Goal: Task Accomplishment & Management: Use online tool/utility

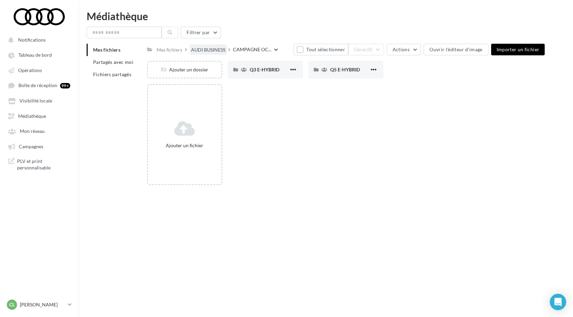
click at [218, 47] on div "AUDI BUSINESS" at bounding box center [208, 49] width 34 height 7
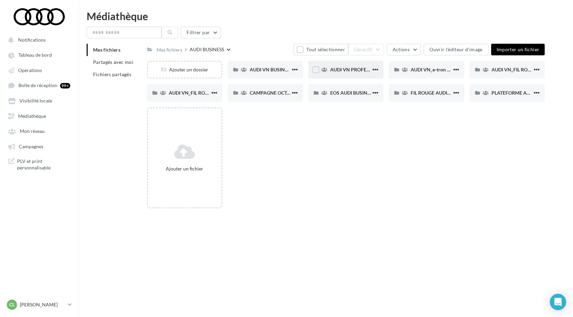
click at [332, 74] on div "AUDI VN PROFESSIONNELS TRANSPORT DE PERSONNES AUDI BUSINESS" at bounding box center [346, 70] width 75 height 18
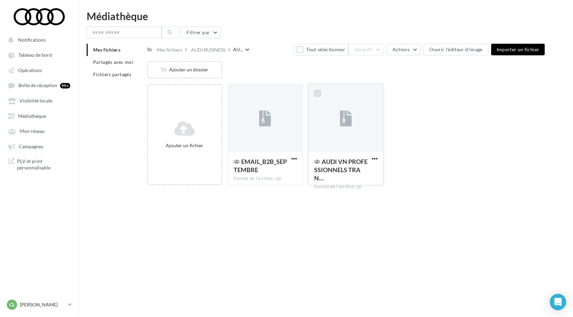
click at [317, 94] on label at bounding box center [317, 93] width 7 height 7
click at [373, 53] on button "Gérer (1)" at bounding box center [366, 50] width 36 height 12
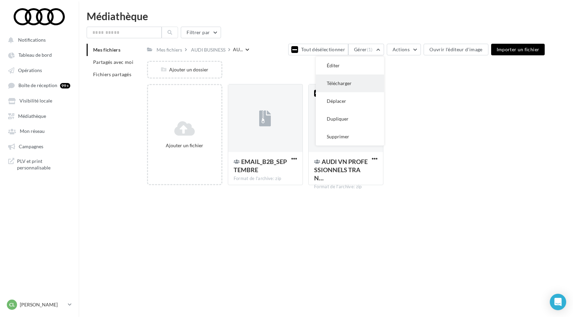
click at [367, 88] on button "Télécharger" at bounding box center [350, 83] width 68 height 18
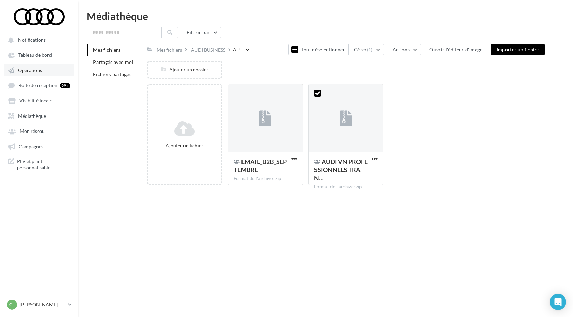
click at [41, 73] on span "Opérations" at bounding box center [30, 70] width 24 height 6
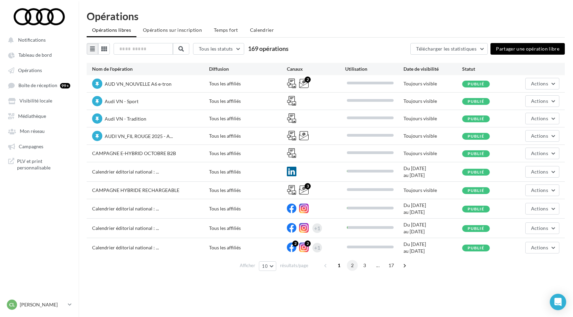
click at [352, 267] on span "2" at bounding box center [352, 265] width 11 height 11
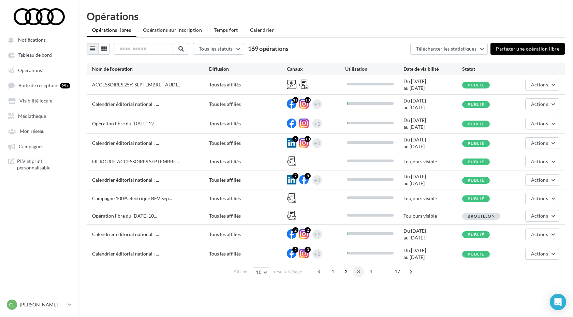
click at [358, 270] on span "3" at bounding box center [358, 271] width 11 height 11
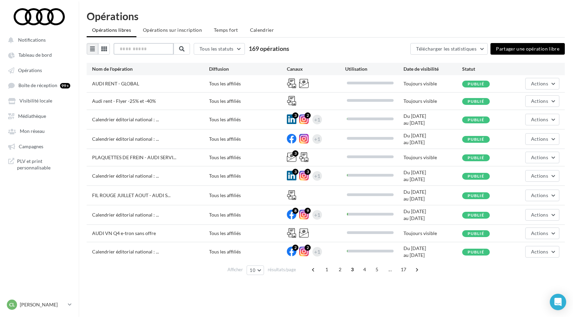
click at [145, 49] on input "text" at bounding box center [144, 49] width 60 height 12
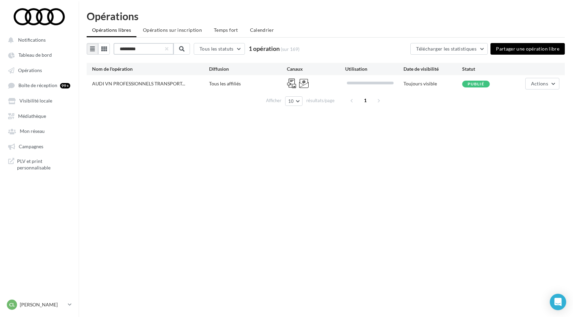
type input "*********"
click at [220, 141] on div "Notifications Tableau de bord Opérations" at bounding box center [286, 169] width 573 height 317
click at [542, 86] on span "Actions" at bounding box center [539, 84] width 17 height 6
click at [523, 97] on button "Editer" at bounding box center [525, 100] width 68 height 18
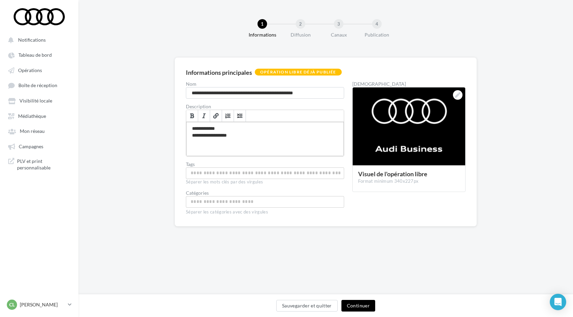
click at [248, 129] on div "**********" at bounding box center [265, 139] width 158 height 34
click at [360, 304] on button "Continuer" at bounding box center [359, 306] width 34 height 12
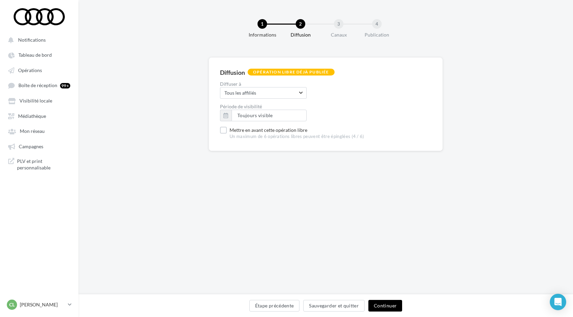
click at [386, 307] on button "Continuer" at bounding box center [386, 306] width 34 height 12
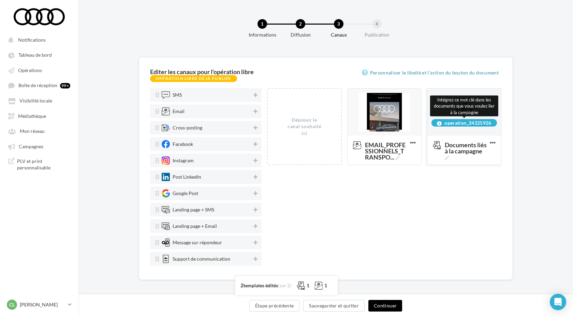
drag, startPoint x: 495, startPoint y: 124, endPoint x: 446, endPoint y: 123, distance: 49.2
click at [446, 123] on div "operation_24325926" at bounding box center [465, 123] width 66 height 8
copy div "operation_24325926"
click at [387, 307] on button "Continuer" at bounding box center [386, 306] width 34 height 12
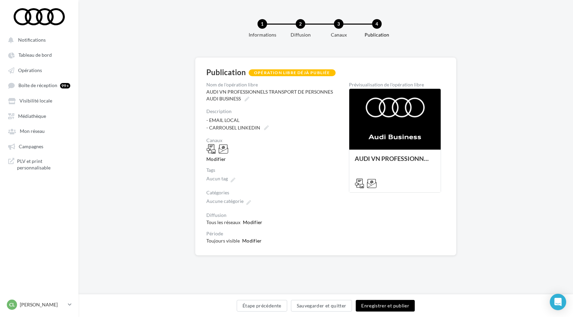
click at [385, 304] on button "Enregistrer et publier" at bounding box center [385, 306] width 59 height 12
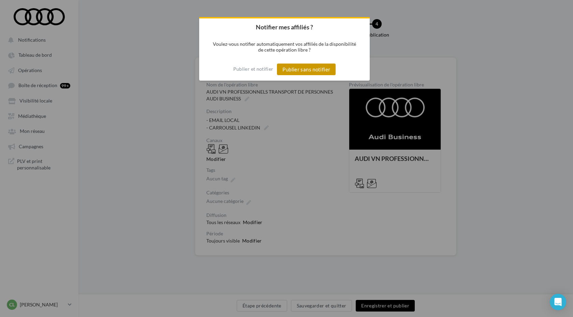
click at [320, 68] on button "Publier sans notifier" at bounding box center [306, 69] width 59 height 12
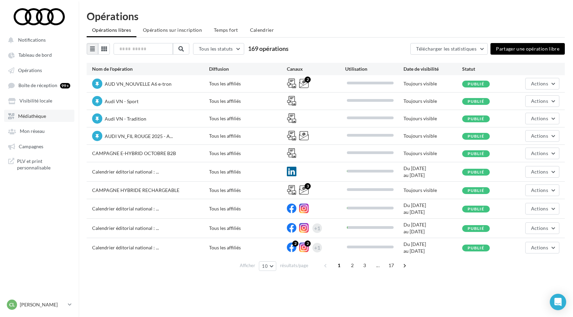
click at [40, 115] on span "Médiathèque" at bounding box center [32, 116] width 28 height 6
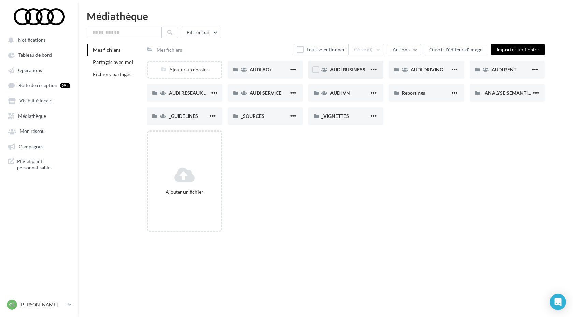
click at [366, 68] on div "AUDI BUSINESS" at bounding box center [349, 69] width 39 height 7
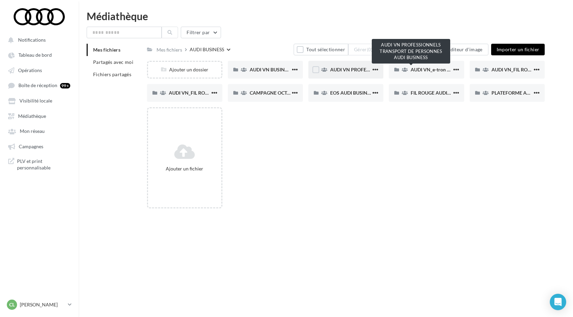
click at [350, 70] on span "AUDI VN PROFESSIONNELS TRANSPORT DE PERSONNES AUDI BUSINESS" at bounding box center [412, 70] width 164 height 6
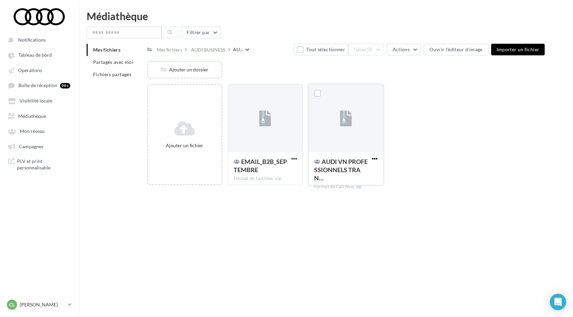
click at [375, 159] on span "button" at bounding box center [375, 159] width 6 height 6
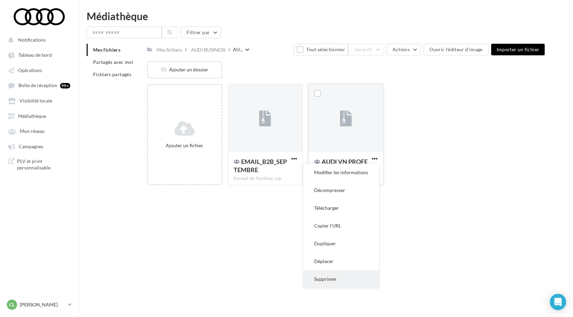
click at [342, 280] on button "Supprimer" at bounding box center [341, 279] width 76 height 18
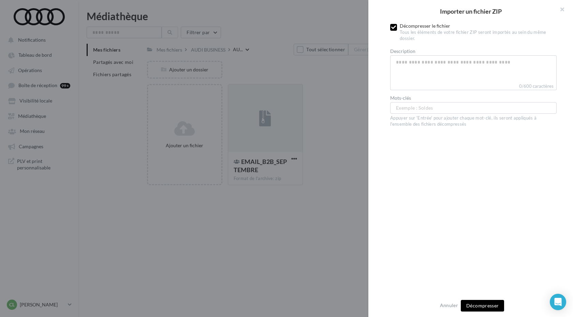
click at [397, 28] on label at bounding box center [393, 27] width 7 height 7
click at [482, 299] on div "Annuler Importer" at bounding box center [471, 305] width 205 height 23
click at [484, 306] on span "Importer" at bounding box center [483, 305] width 20 height 6
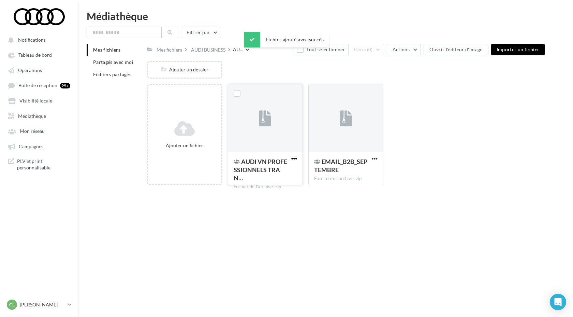
click at [291, 159] on span "button" at bounding box center [294, 159] width 6 height 6
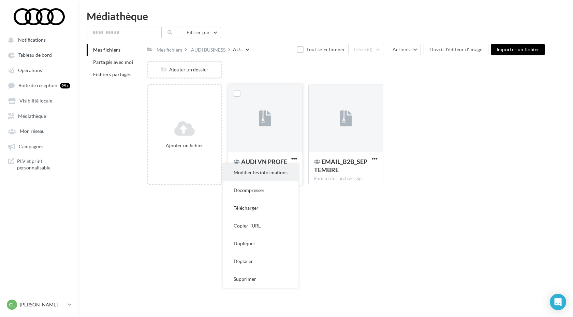
click at [275, 177] on button "Modifier les informations" at bounding box center [261, 172] width 76 height 18
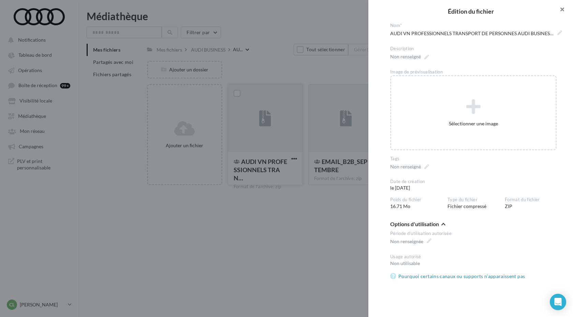
click at [563, 9] on button "button" at bounding box center [559, 10] width 27 height 20
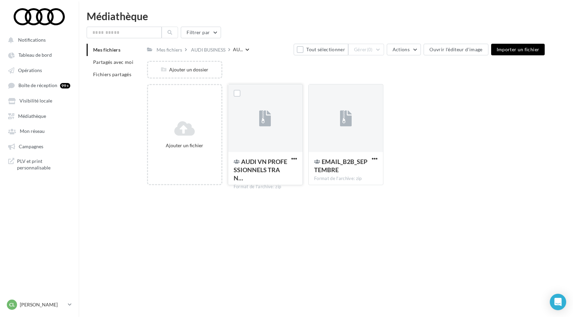
click at [235, 97] on div at bounding box center [237, 94] width 7 height 9
click at [237, 92] on label at bounding box center [237, 93] width 7 height 7
click at [376, 52] on button "Gérer (1)" at bounding box center [366, 50] width 36 height 12
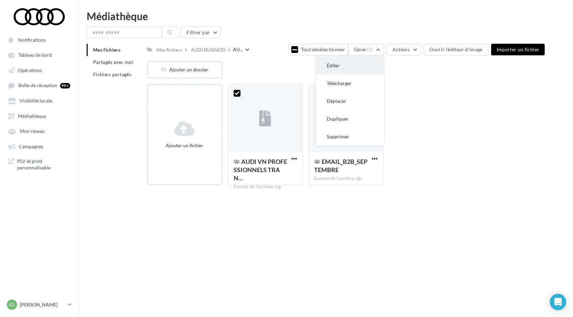
click at [373, 63] on button "Éditer" at bounding box center [350, 66] width 68 height 18
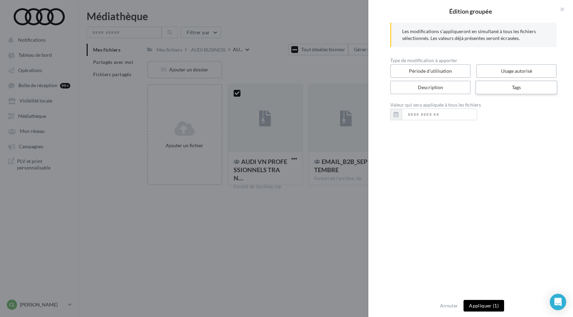
click at [514, 91] on label "Tags" at bounding box center [517, 88] width 82 height 14
click at [456, 122] on div "Appuyer sur 'Entrée' pour ajouter chaque mot-clé" at bounding box center [473, 124] width 167 height 6
click at [453, 119] on div "..." at bounding box center [473, 115] width 167 height 12
click at [447, 116] on input "text" at bounding box center [474, 114] width 152 height 7
paste input "**********"
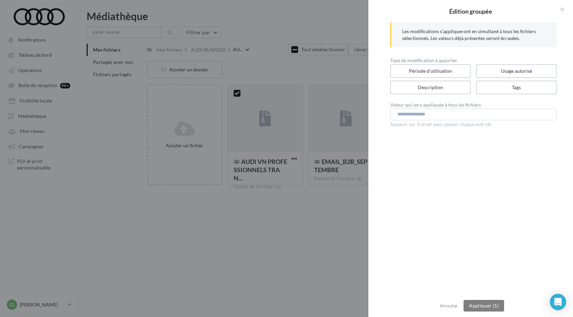
type input "**********"
click at [483, 303] on button "Appliquer (1)" at bounding box center [484, 306] width 41 height 12
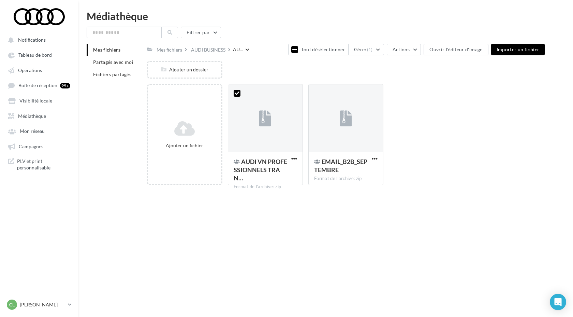
click at [323, 237] on div "Notifications Tableau de bord Opérations" at bounding box center [286, 169] width 573 height 317
click at [300, 49] on button "Tout désélectionner" at bounding box center [318, 50] width 60 height 12
click at [374, 161] on span "button" at bounding box center [375, 159] width 6 height 6
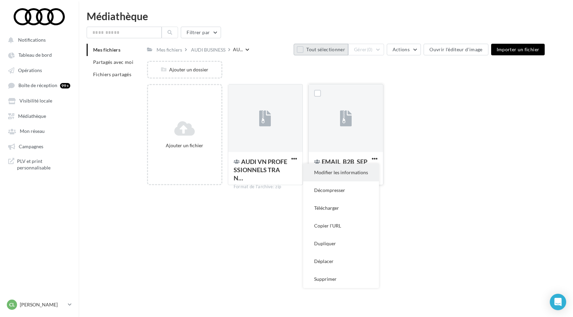
click at [356, 171] on button "Modifier les informations" at bounding box center [341, 172] width 76 height 18
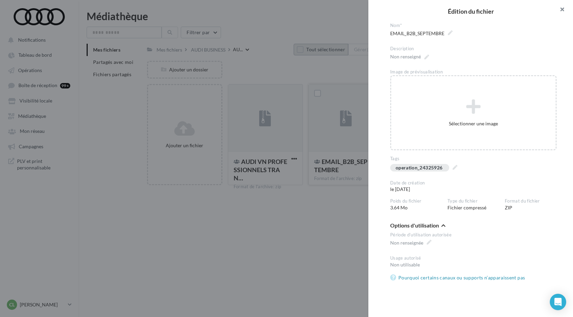
click at [561, 10] on button "button" at bounding box center [559, 10] width 27 height 20
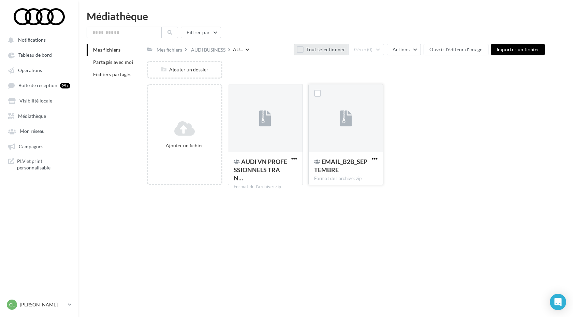
click at [376, 158] on span "button" at bounding box center [375, 159] width 6 height 6
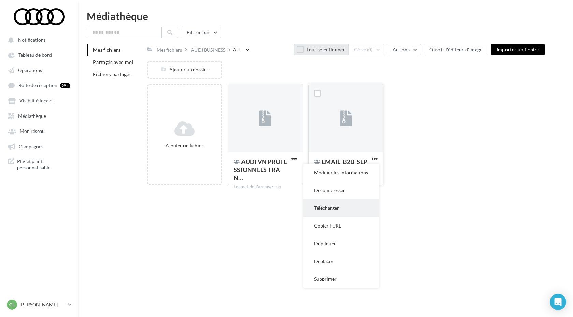
click at [328, 209] on button "Télécharger" at bounding box center [341, 208] width 76 height 18
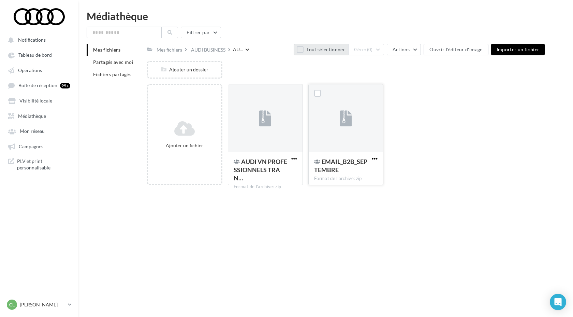
click at [374, 157] on span "button" at bounding box center [375, 159] width 6 height 6
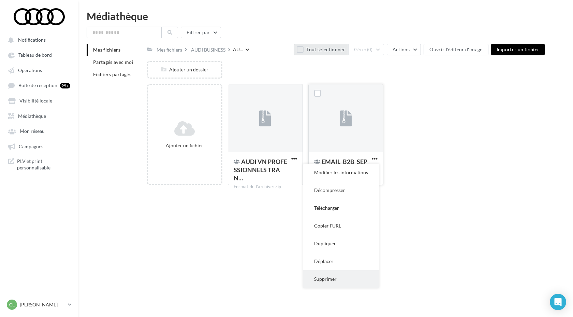
click at [339, 274] on button "Supprimer" at bounding box center [341, 279] width 76 height 18
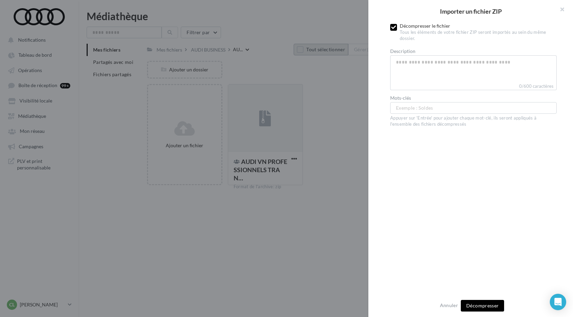
click at [392, 26] on icon at bounding box center [393, 27] width 5 height 5
click at [486, 308] on span "Importer" at bounding box center [483, 305] width 20 height 6
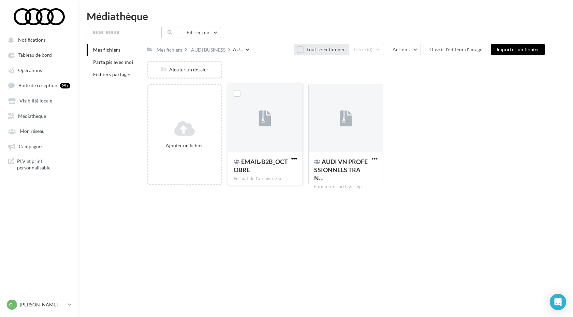
click at [296, 158] on span "button" at bounding box center [294, 159] width 6 height 6
click at [271, 170] on button "Modifier les informations" at bounding box center [261, 172] width 76 height 18
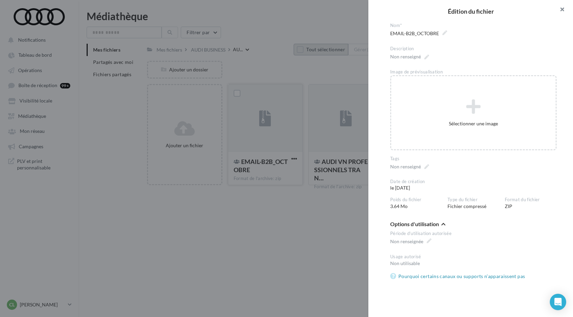
click at [561, 11] on button "button" at bounding box center [559, 10] width 27 height 20
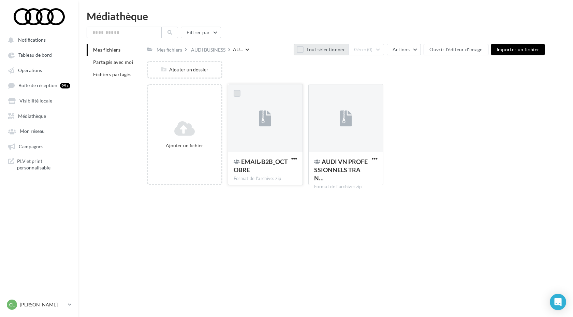
click at [237, 94] on label at bounding box center [237, 93] width 7 height 7
click at [379, 55] on div "Mes fichiers AUDI BUSINESS AU... Tout désélectionner Gérer (1) Actions Ouvrir l…" at bounding box center [346, 117] width 398 height 147
click at [377, 51] on button "Gérer (1)" at bounding box center [366, 50] width 36 height 12
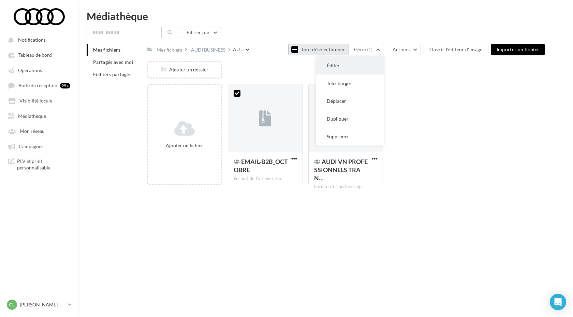
click at [376, 63] on button "Éditer" at bounding box center [350, 66] width 68 height 18
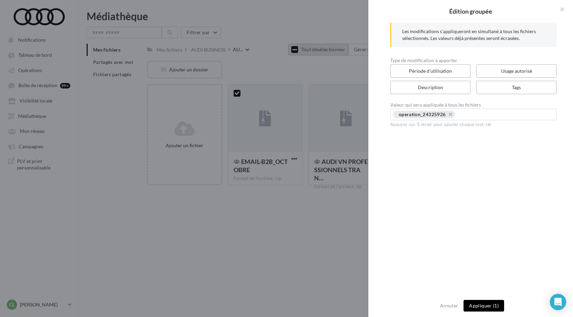
click at [486, 306] on button "Appliquer (1)" at bounding box center [484, 306] width 41 height 12
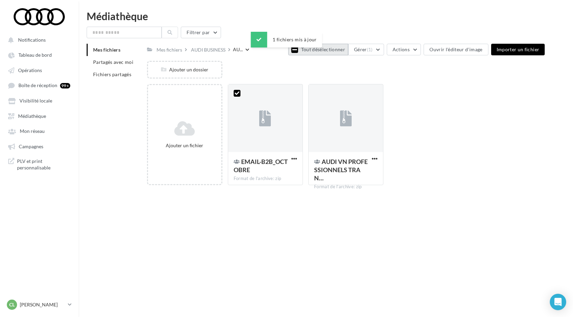
click at [286, 238] on div "Notifications Tableau de bord Opérations" at bounding box center [286, 169] width 573 height 317
click at [239, 94] on icon at bounding box center [237, 93] width 5 height 5
click at [44, 118] on span "Médiathèque" at bounding box center [32, 116] width 28 height 6
click at [37, 73] on span "Opérations" at bounding box center [30, 70] width 24 height 6
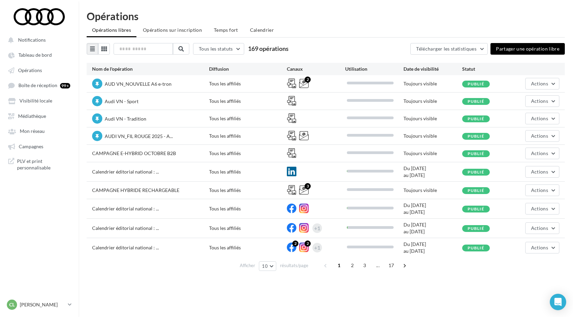
click at [356, 316] on div at bounding box center [286, 321] width 573 height 11
click at [145, 50] on input "text" at bounding box center [144, 49] width 60 height 12
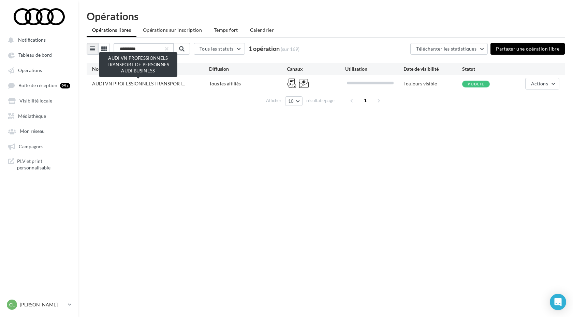
type input "*********"
click at [151, 84] on span "AUDI VN PROFESSIONNELS TRANSPORT..." at bounding box center [138, 84] width 93 height 6
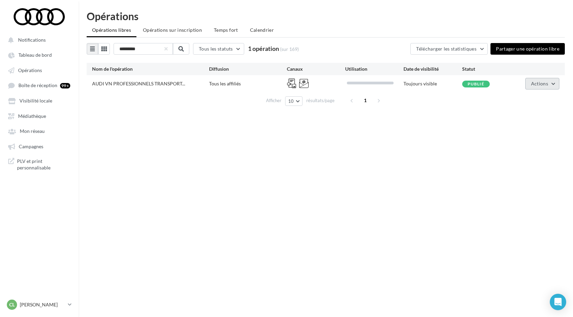
click at [539, 87] on button "Actions" at bounding box center [543, 84] width 34 height 12
click at [523, 97] on button "Editer" at bounding box center [525, 100] width 68 height 18
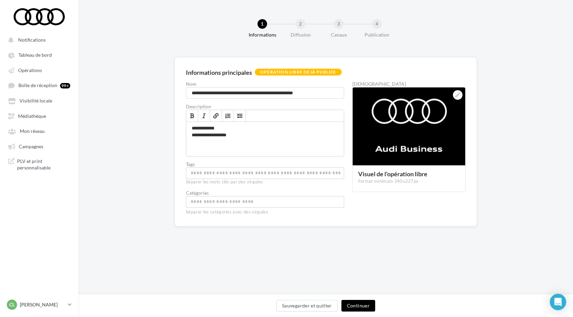
click at [364, 305] on button "Continuer" at bounding box center [359, 306] width 34 height 12
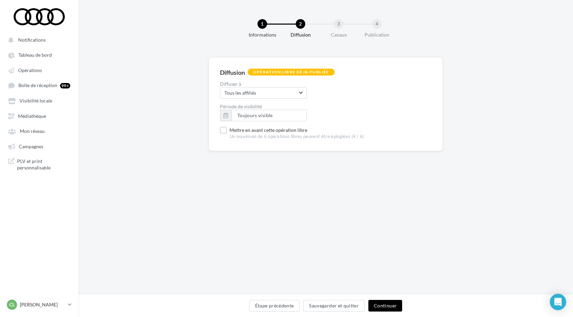
click at [389, 301] on button "Continuer" at bounding box center [386, 306] width 34 height 12
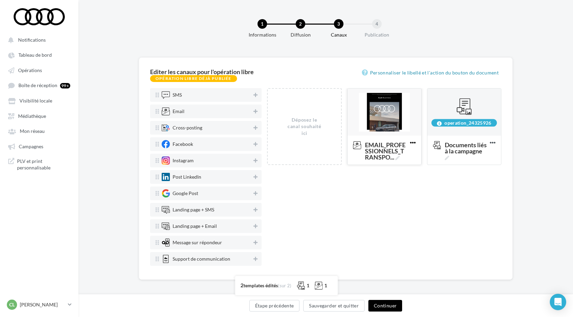
click at [412, 143] on icon at bounding box center [413, 142] width 17 height 17
click at [440, 158] on button "Editer" at bounding box center [443, 157] width 68 height 17
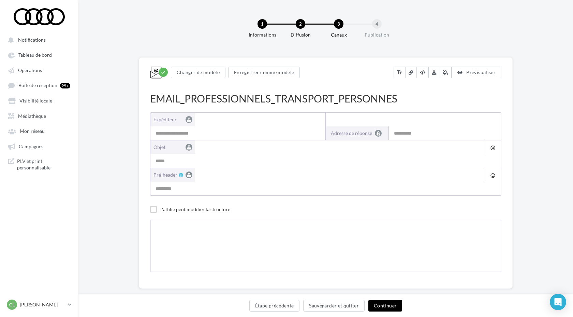
type input "**********"
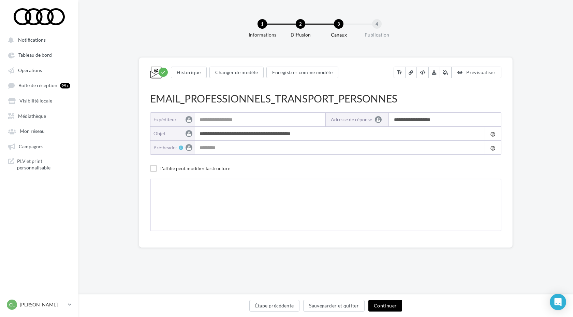
type input "**********"
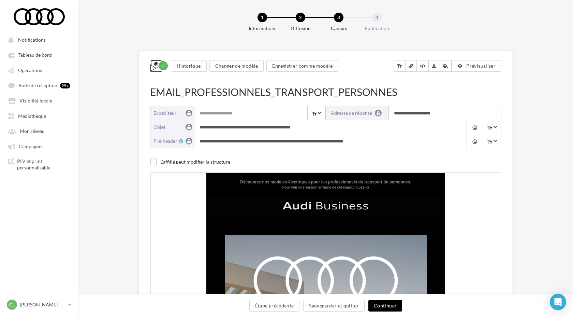
scroll to position [3, 0]
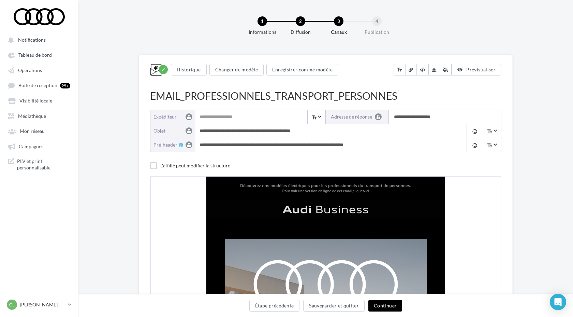
drag, startPoint x: 383, startPoint y: 149, endPoint x: 202, endPoint y: 130, distance: 181.9
click at [202, 130] on div "**********" at bounding box center [326, 131] width 352 height 42
click at [329, 133] on input "**********" at bounding box center [329, 131] width 269 height 14
drag, startPoint x: 320, startPoint y: 131, endPoint x: 198, endPoint y: 132, distance: 122.5
click at [197, 132] on input "**********" at bounding box center [329, 131] width 269 height 14
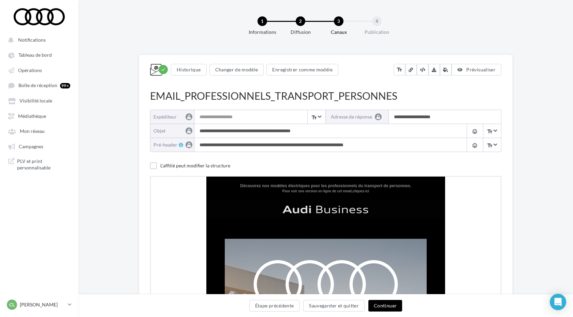
click at [393, 144] on input "**********" at bounding box center [329, 145] width 269 height 14
drag, startPoint x: 393, startPoint y: 145, endPoint x: 199, endPoint y: 146, distance: 194.2
click at [199, 146] on input "**********" at bounding box center [329, 145] width 269 height 14
click at [242, 69] on button "Changer de modèle" at bounding box center [237, 70] width 55 height 12
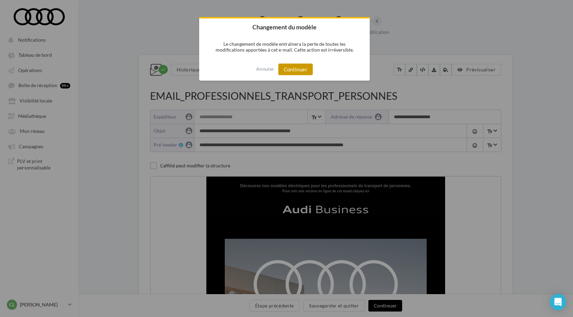
click at [297, 70] on button "Continuer" at bounding box center [295, 69] width 34 height 12
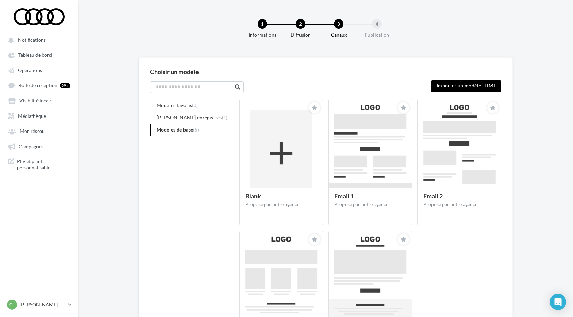
click at [450, 89] on label "Importer un modèle HTML" at bounding box center [466, 86] width 70 height 12
click at [450, 89] on input "Importer un modèle HTML" at bounding box center [477, 84] width 93 height 9
type input "**********"
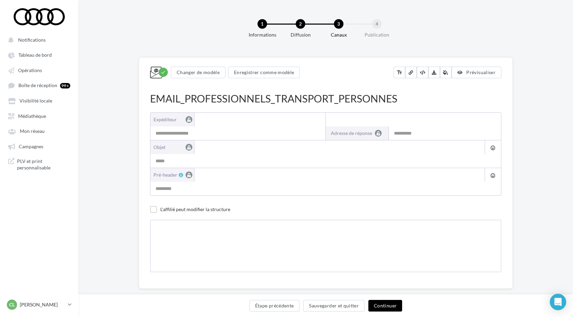
type input "**********"
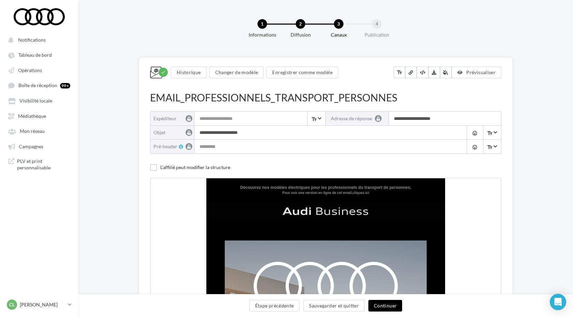
click at [257, 132] on input "**********" at bounding box center [329, 133] width 269 height 14
drag, startPoint x: 257, startPoint y: 132, endPoint x: 197, endPoint y: 131, distance: 59.7
click at [197, 131] on input "**********" at bounding box center [329, 133] width 269 height 14
paste input "**********"
type input "**********"
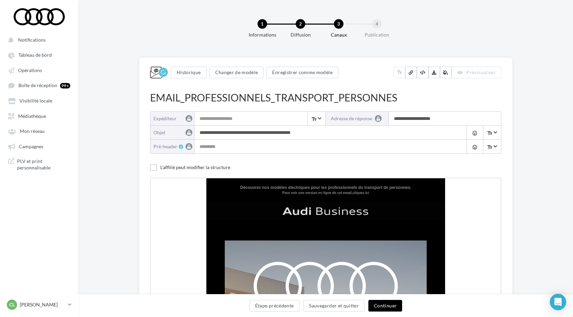
click at [235, 147] on input "Pré-header" at bounding box center [329, 147] width 269 height 14
paste input "**********"
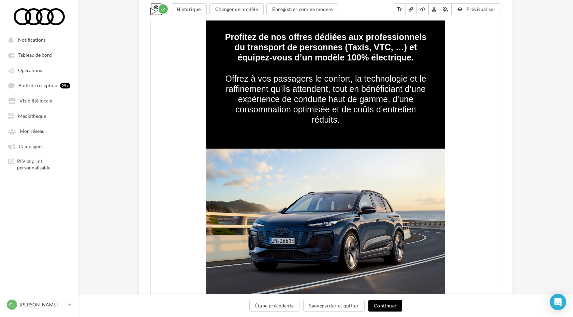
scroll to position [603, 0]
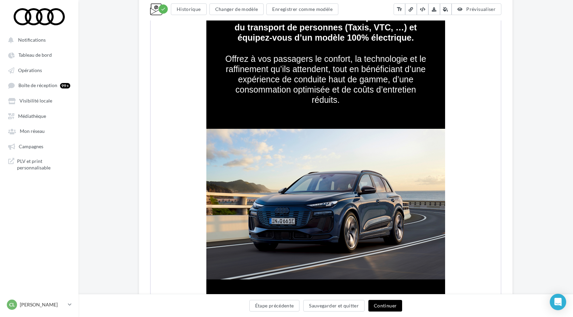
type input "**********"
click at [389, 302] on button "Continuer" at bounding box center [386, 306] width 34 height 12
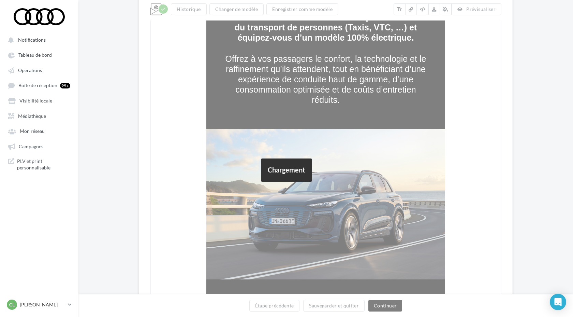
scroll to position [3, 0]
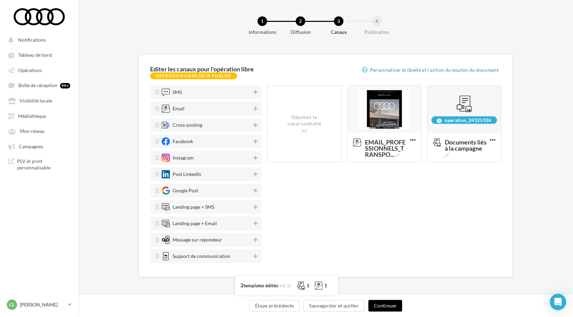
click at [387, 309] on button "Continuer" at bounding box center [386, 306] width 34 height 12
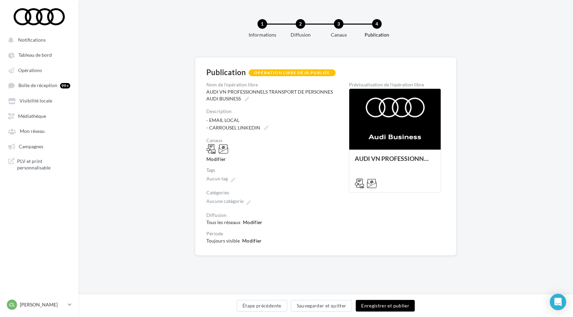
click at [393, 306] on button "Enregistrer et publier" at bounding box center [385, 306] width 59 height 12
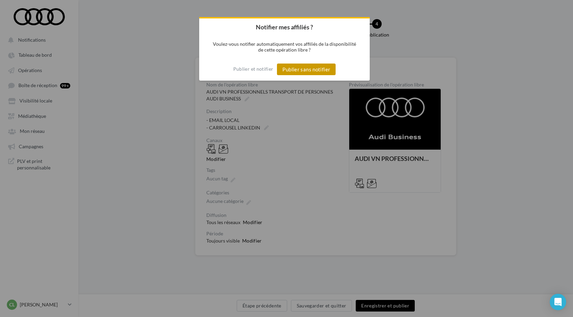
click at [311, 69] on button "Publier sans notifier" at bounding box center [306, 69] width 59 height 12
